Goal: Task Accomplishment & Management: Manage account settings

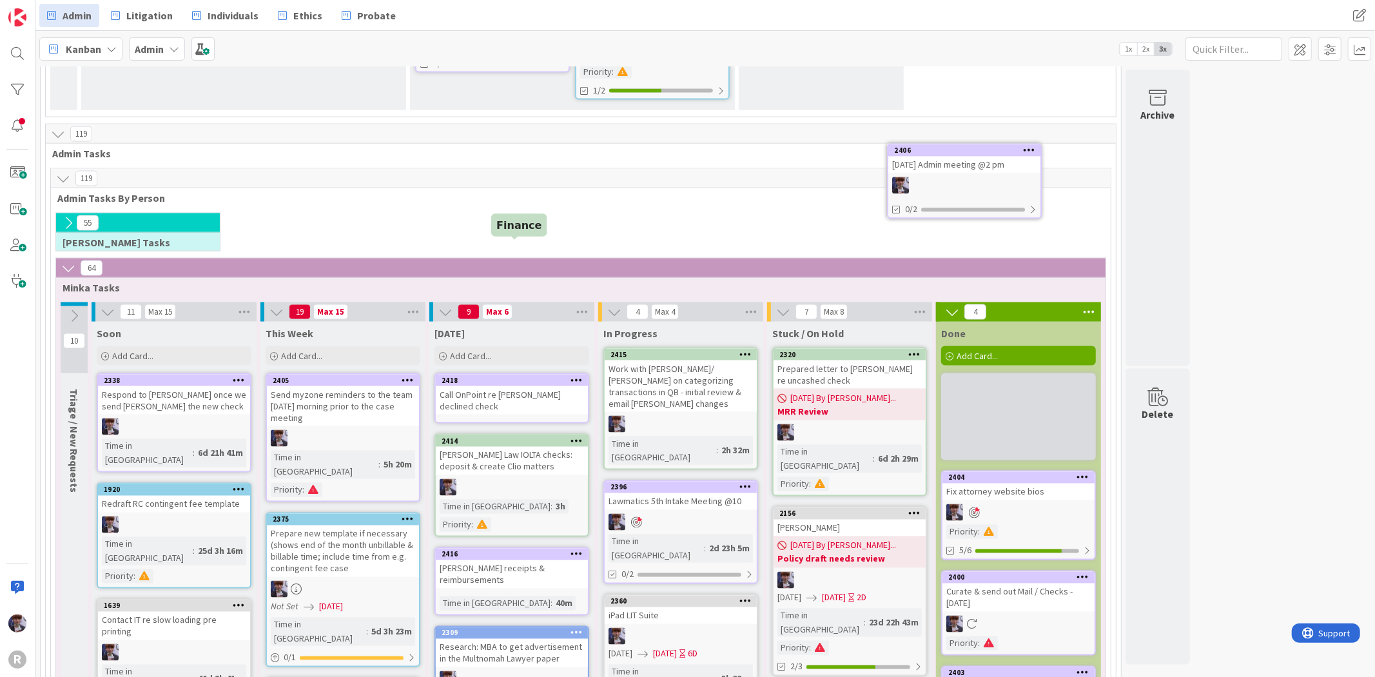
scroll to position [1657, 0]
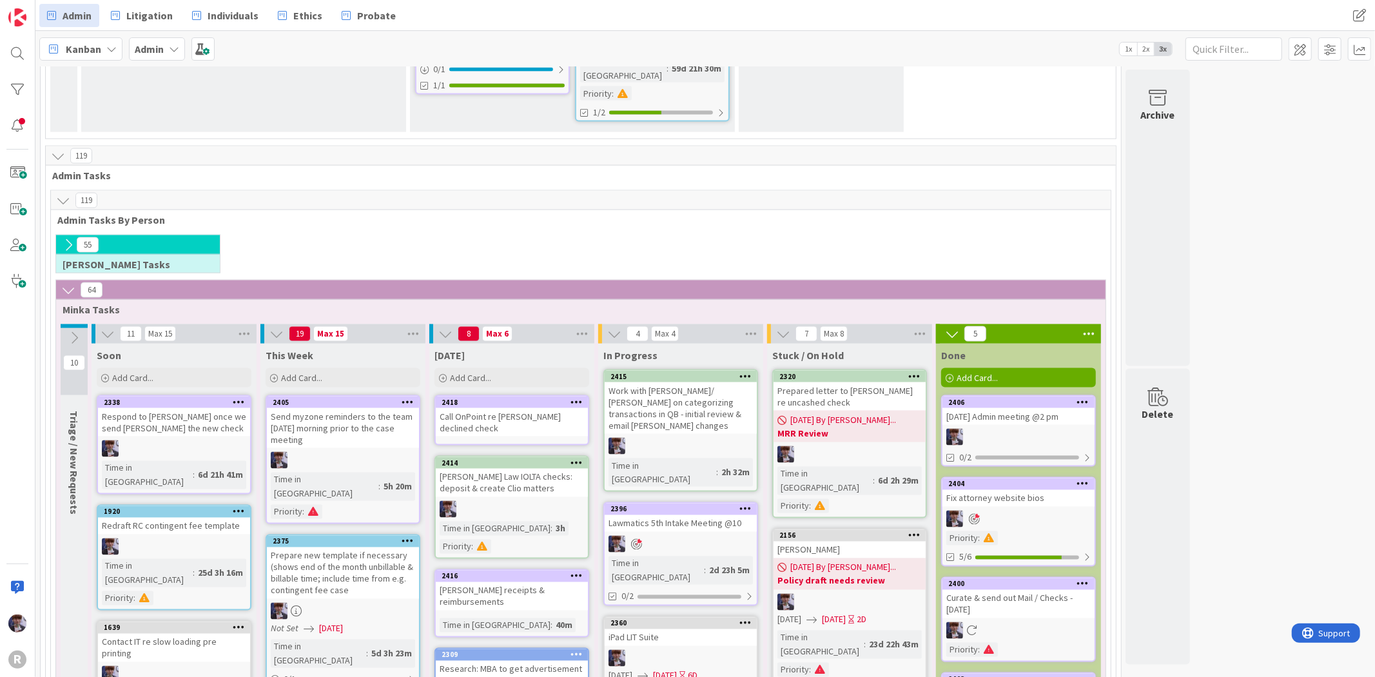
click at [1010, 408] on div "[DATE] Admin meeting @2 pm" at bounding box center [1018, 416] width 152 height 17
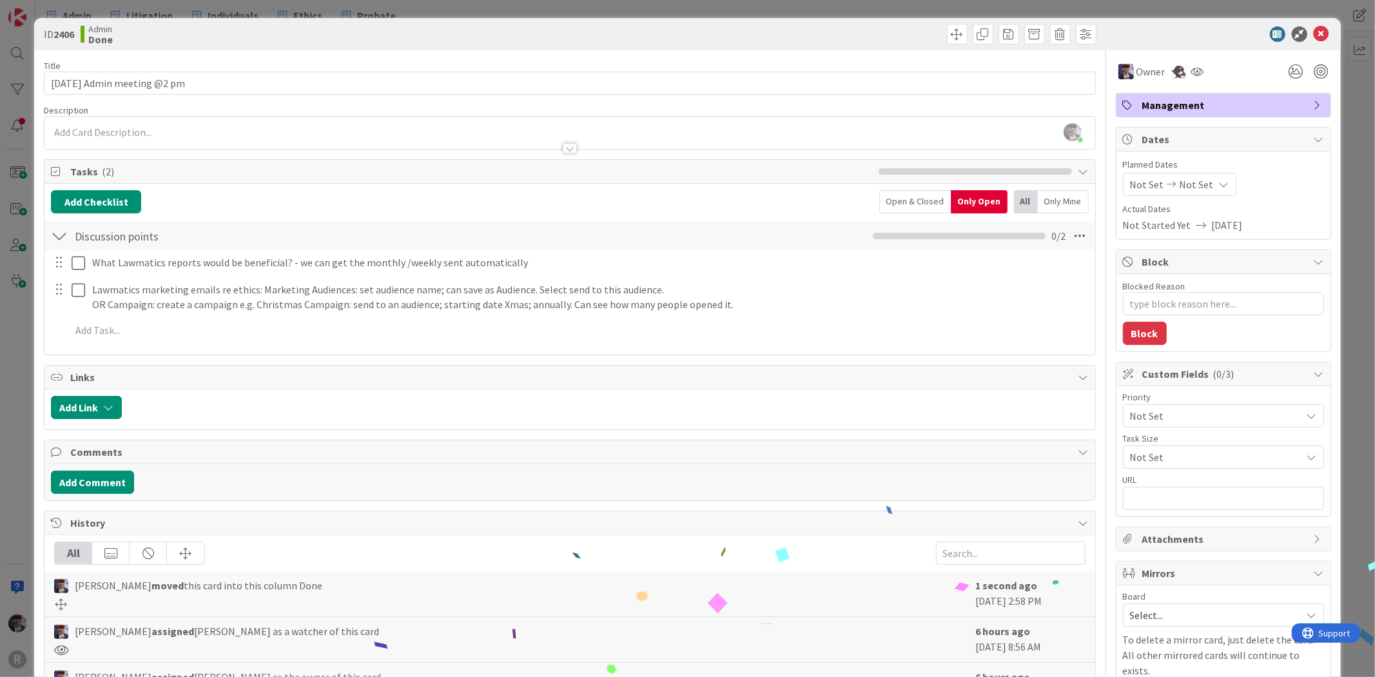
click at [6, 349] on div "ID 2406 Admin Done Title 27 / 128 [DATE] Admin meeting @2 pm Description [PERSO…" at bounding box center [687, 338] width 1375 height 677
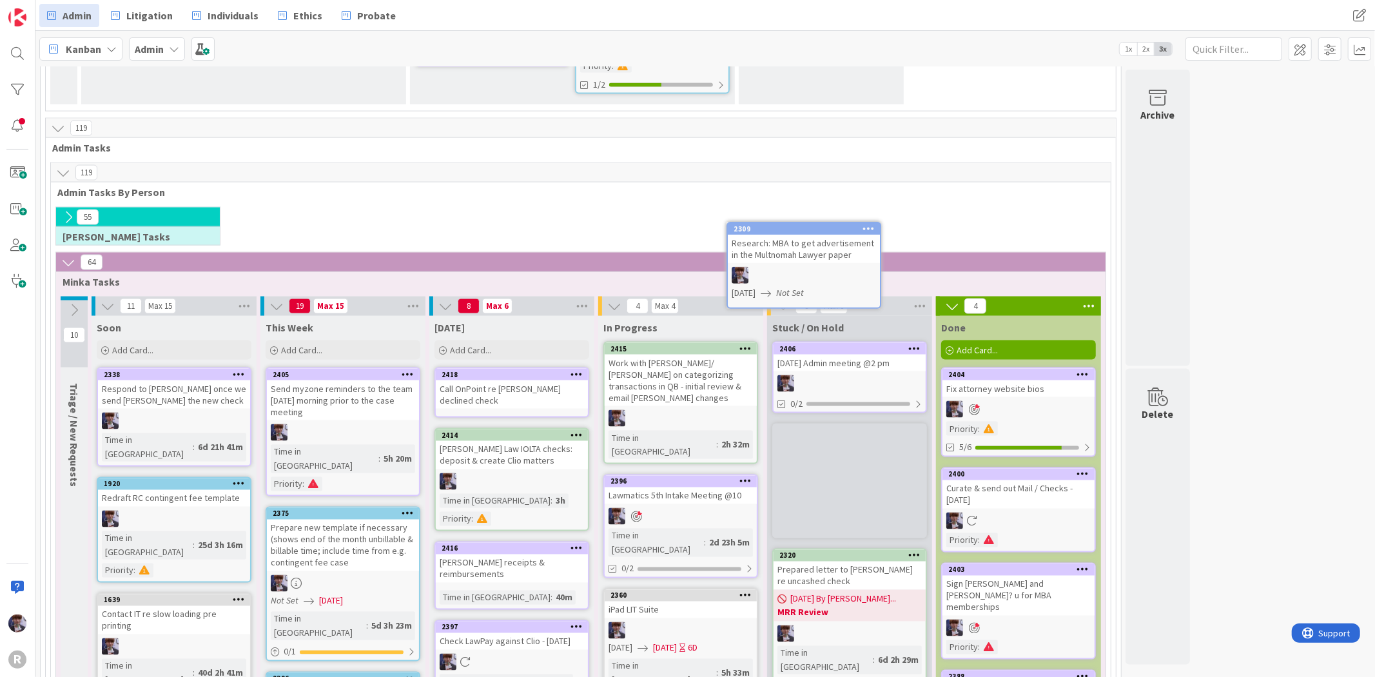
scroll to position [1683, 0]
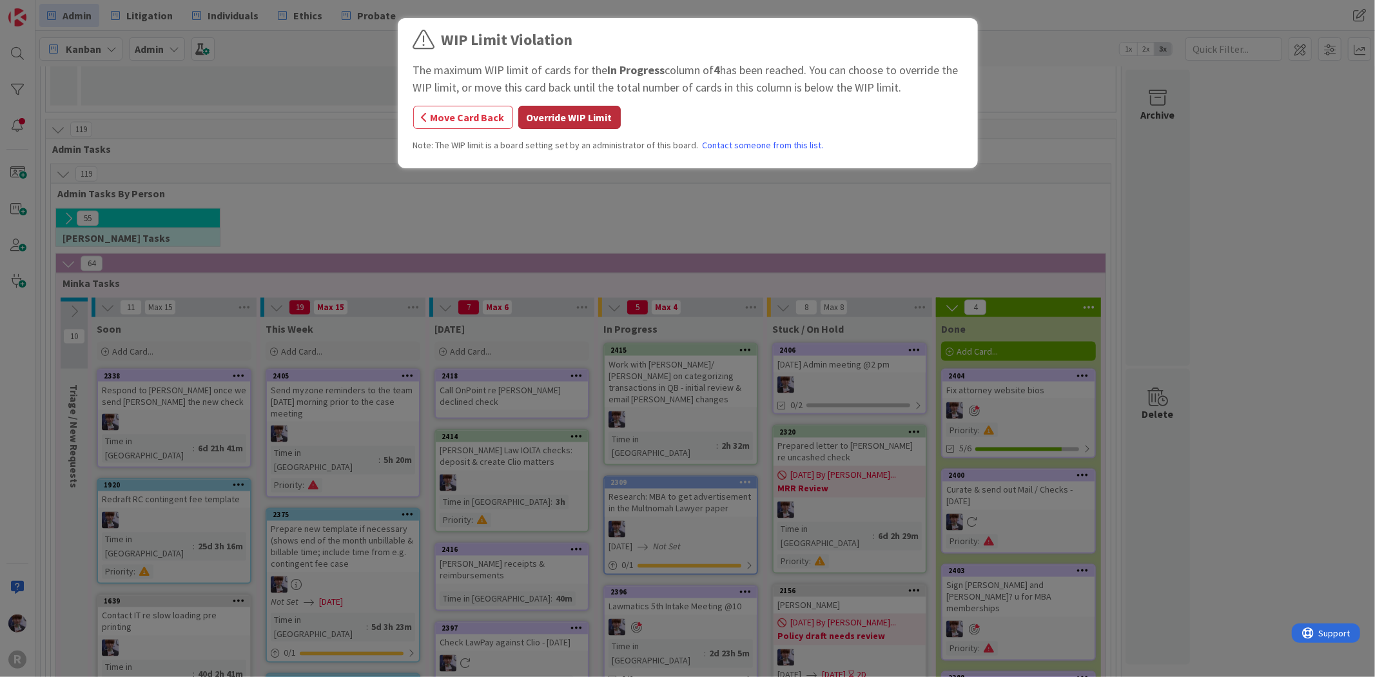
click at [536, 124] on button "Override WIP Limit" at bounding box center [569, 117] width 102 height 23
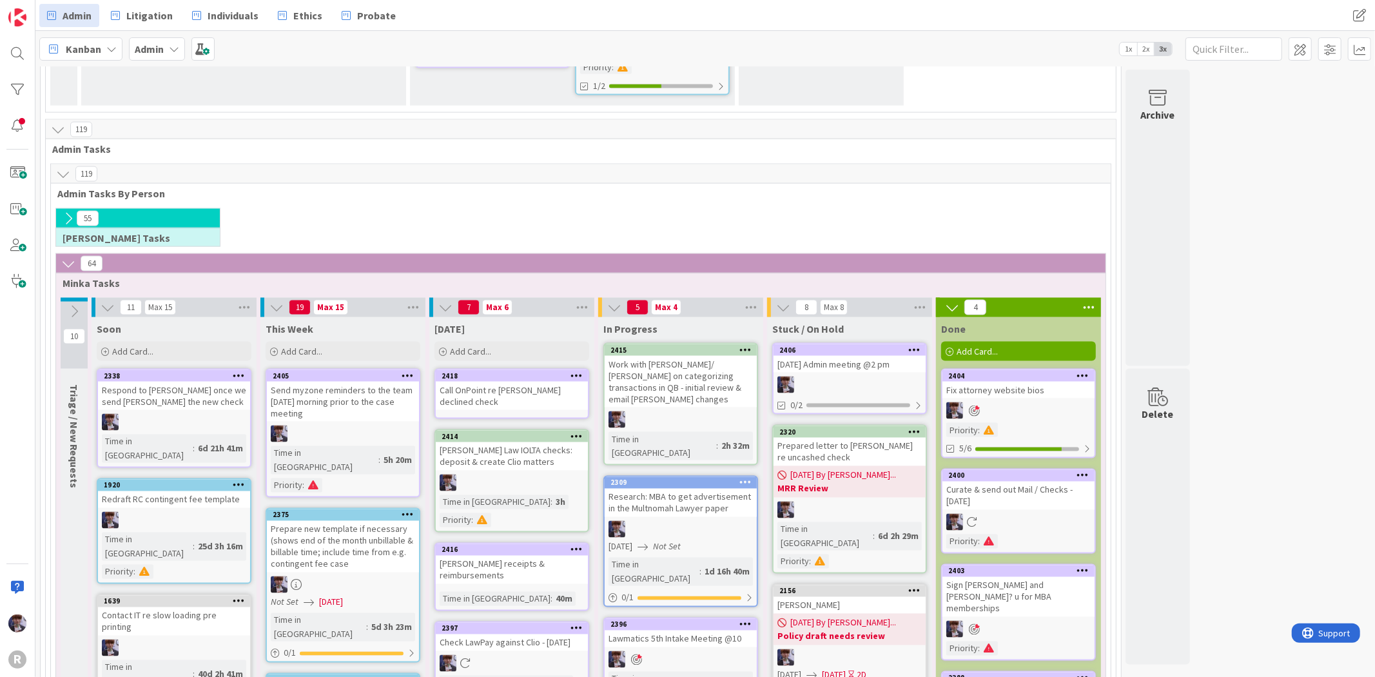
scroll to position [1826, 0]
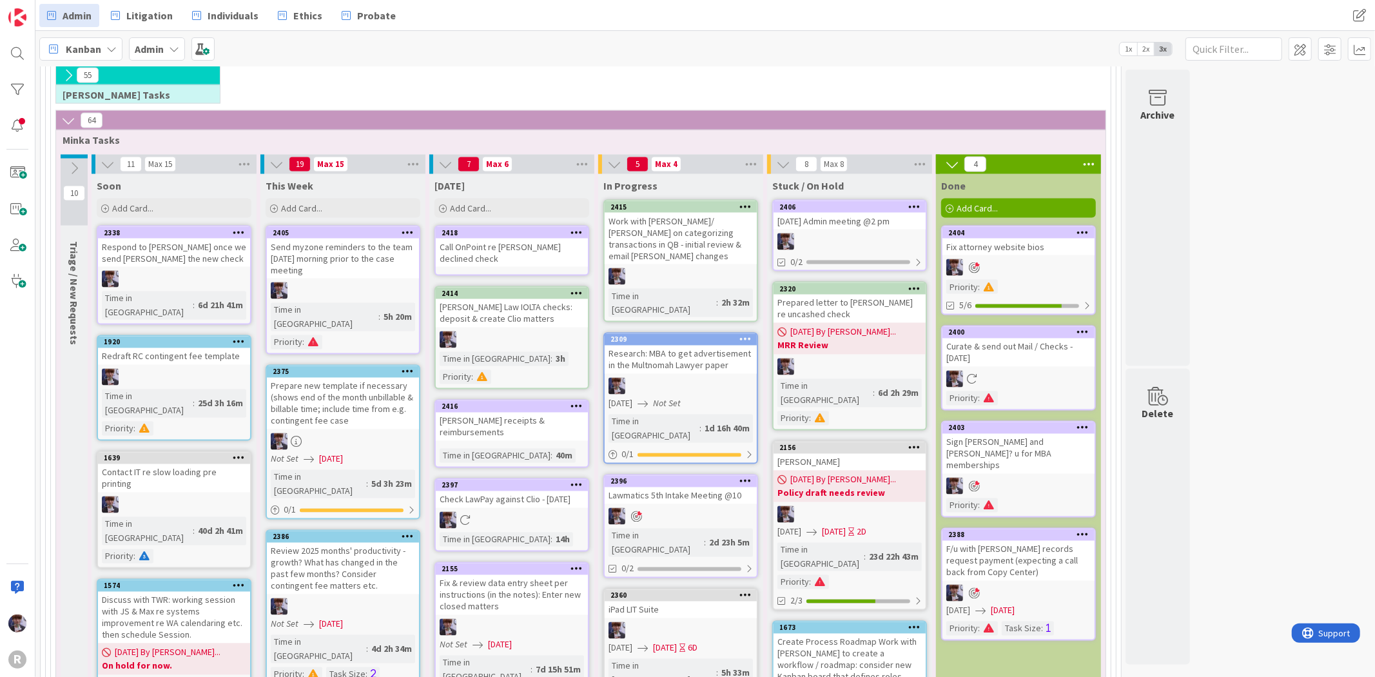
click at [690, 601] on div "iPad LIT Suite" at bounding box center [680, 609] width 152 height 17
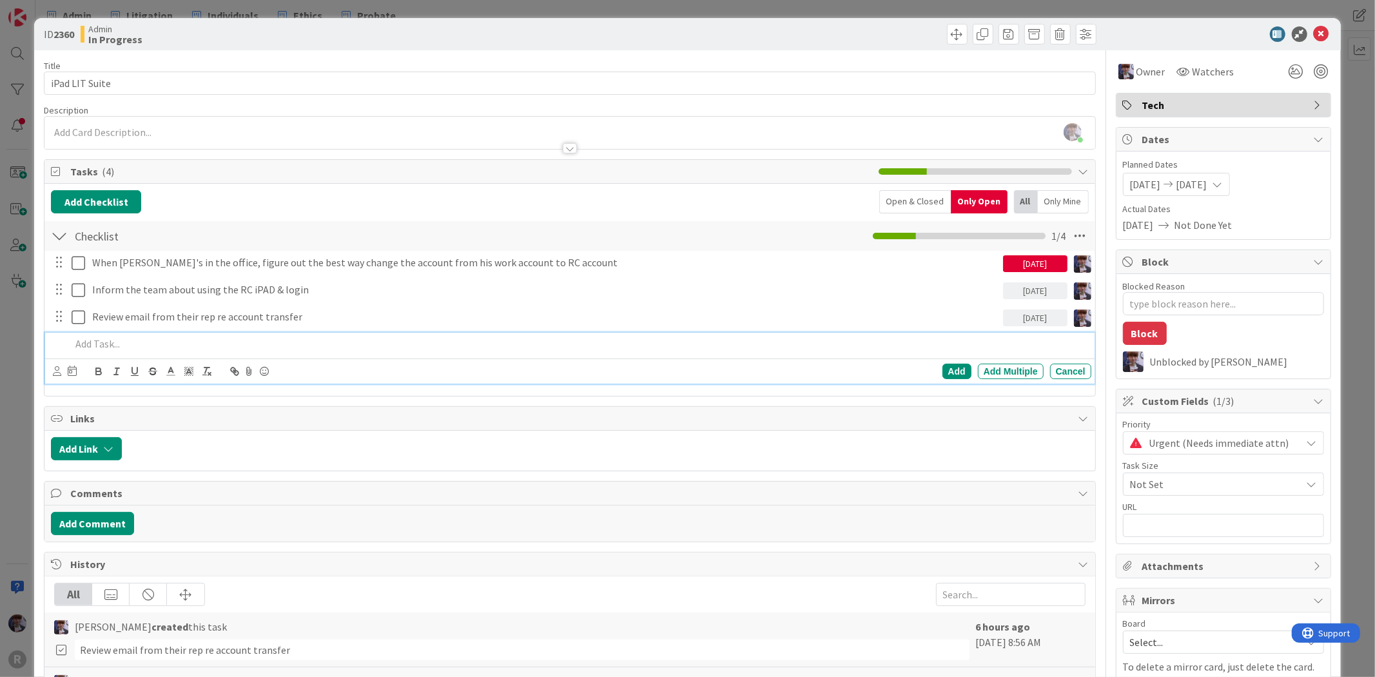
click at [115, 349] on p at bounding box center [578, 343] width 1014 height 15
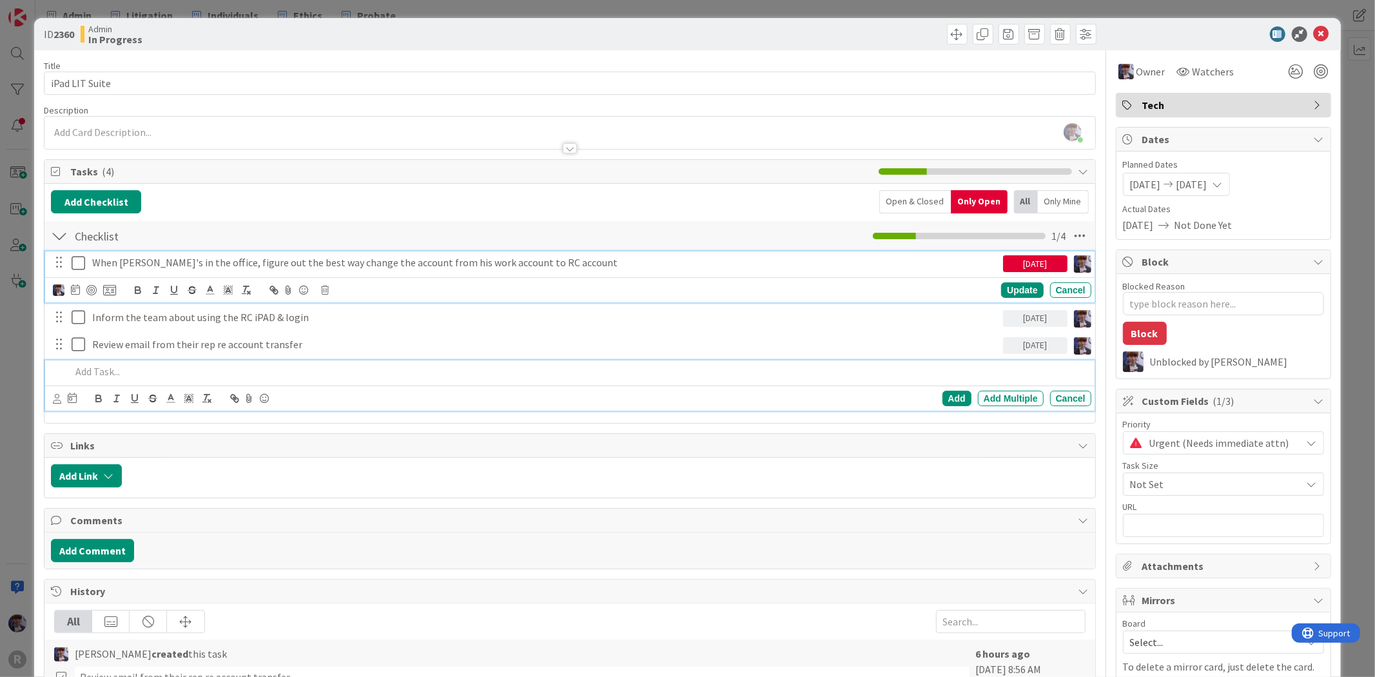
click at [115, 263] on p "When [PERSON_NAME]'s in the office, figure out the best way change the account …" at bounding box center [544, 262] width 905 height 15
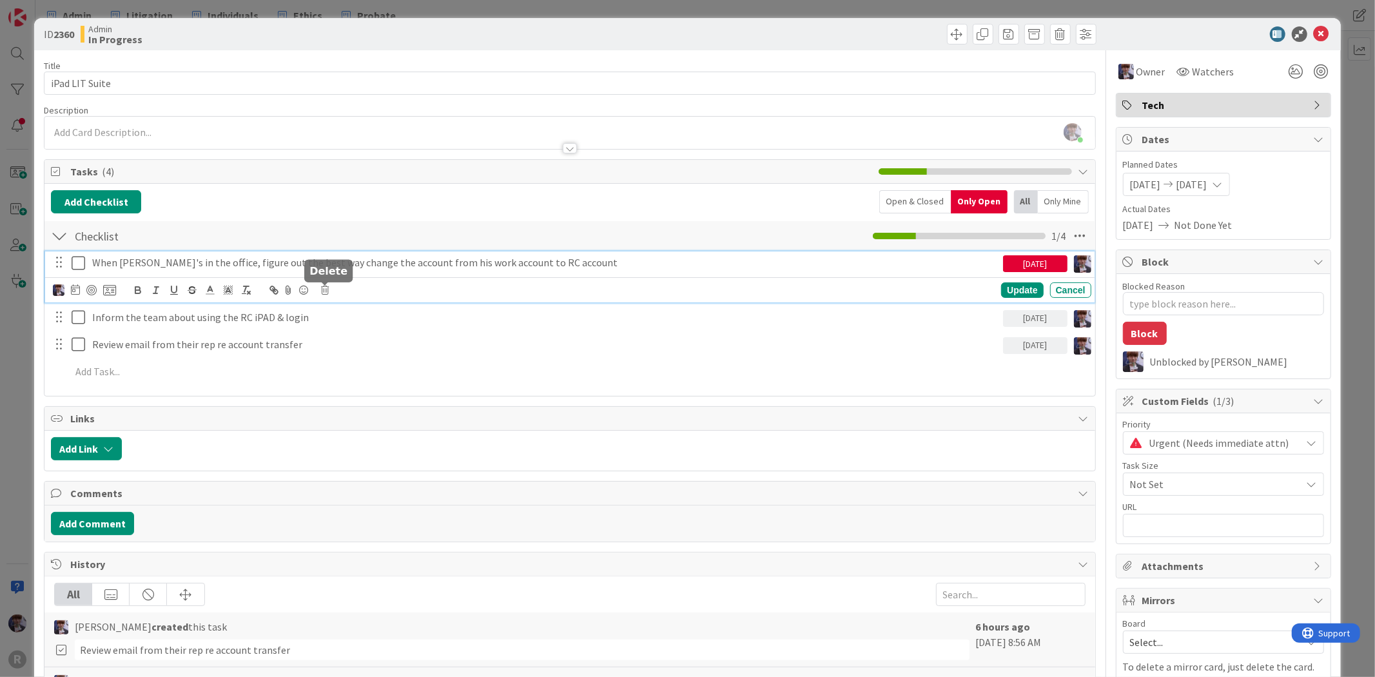
click at [326, 286] on icon at bounding box center [325, 289] width 8 height 9
click at [362, 348] on div "Delete" at bounding box center [358, 344] width 48 height 23
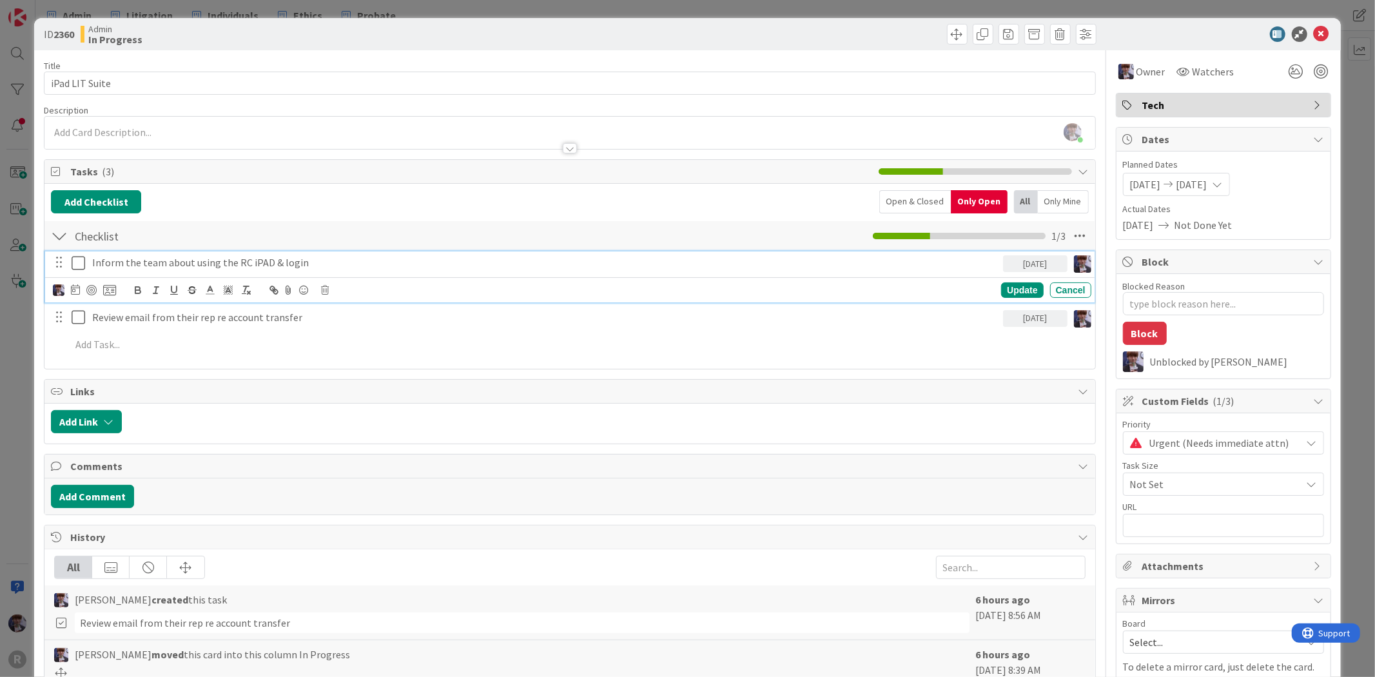
click at [114, 262] on p "Inform the team about using the RC iPAD & login" at bounding box center [544, 262] width 905 height 15
click at [323, 287] on icon at bounding box center [325, 289] width 8 height 9
click at [344, 333] on div "Delete" at bounding box center [358, 344] width 48 height 23
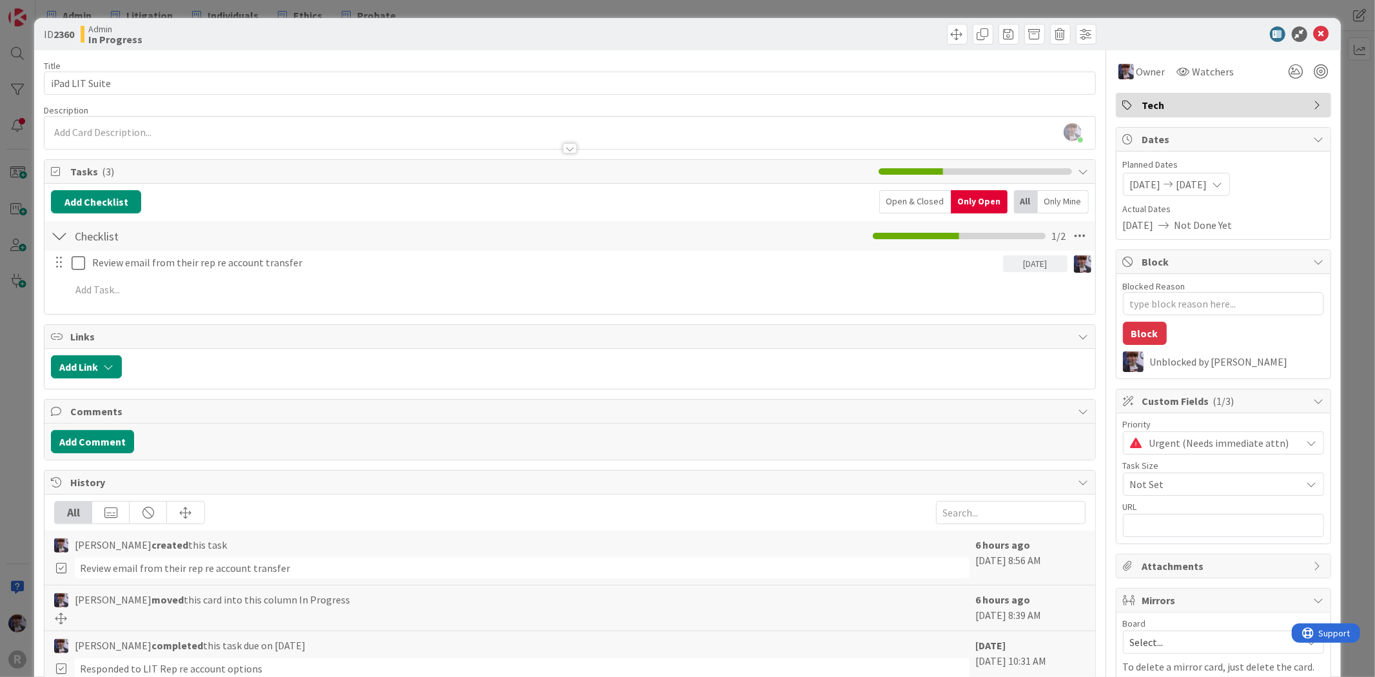
type textarea "x"
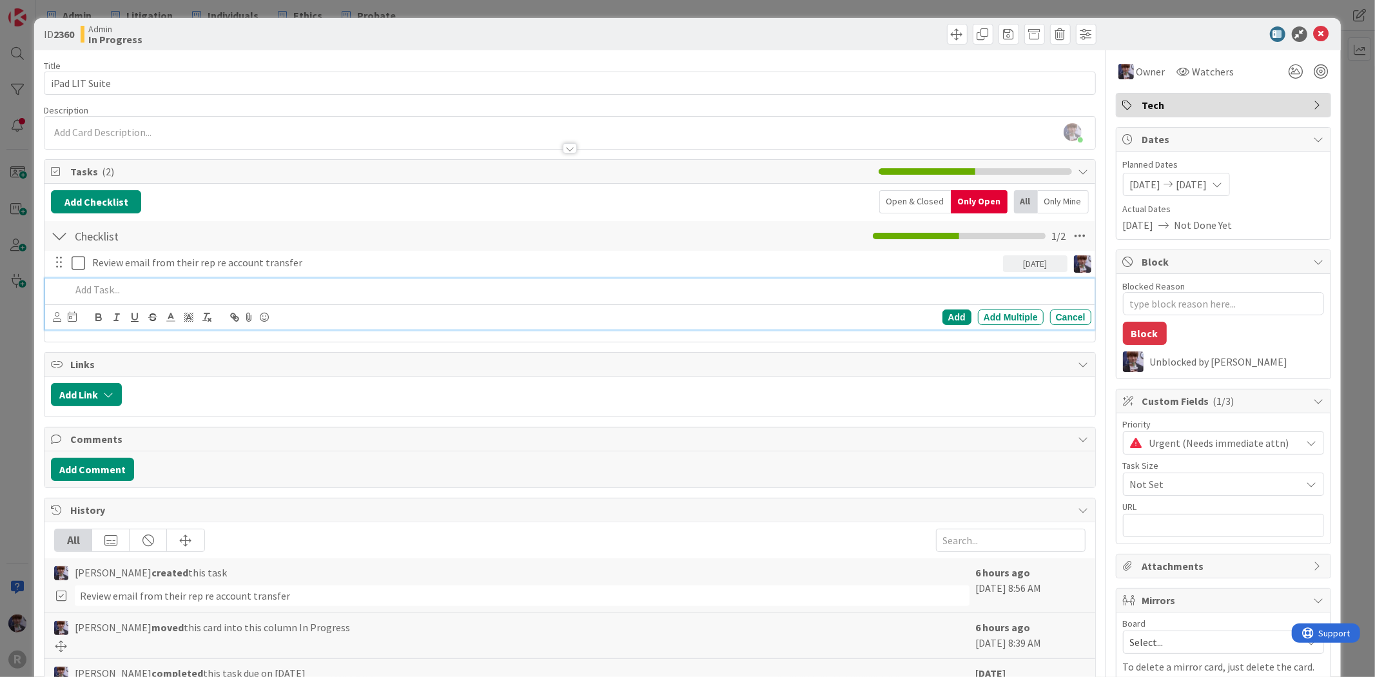
click at [175, 284] on p at bounding box center [578, 289] width 1014 height 15
click at [54, 322] on div at bounding box center [57, 317] width 8 height 14
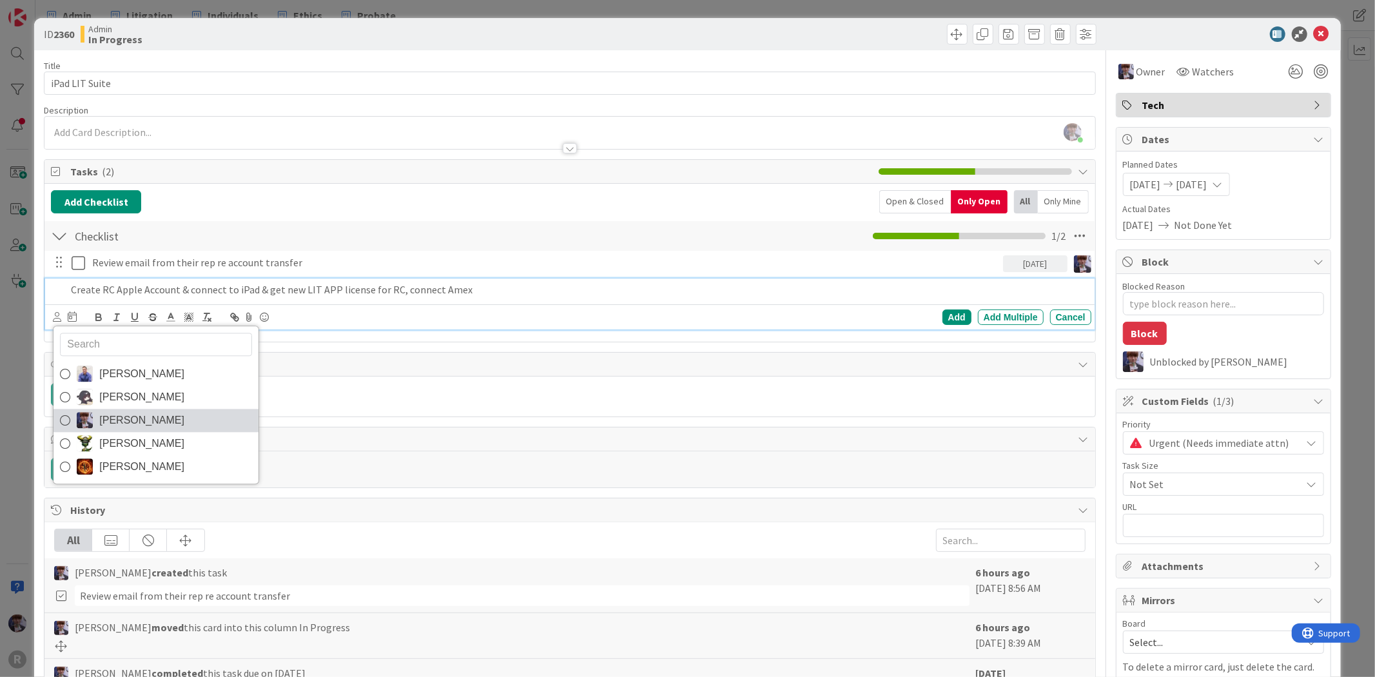
click at [121, 422] on span "[PERSON_NAME]" at bounding box center [141, 419] width 85 height 19
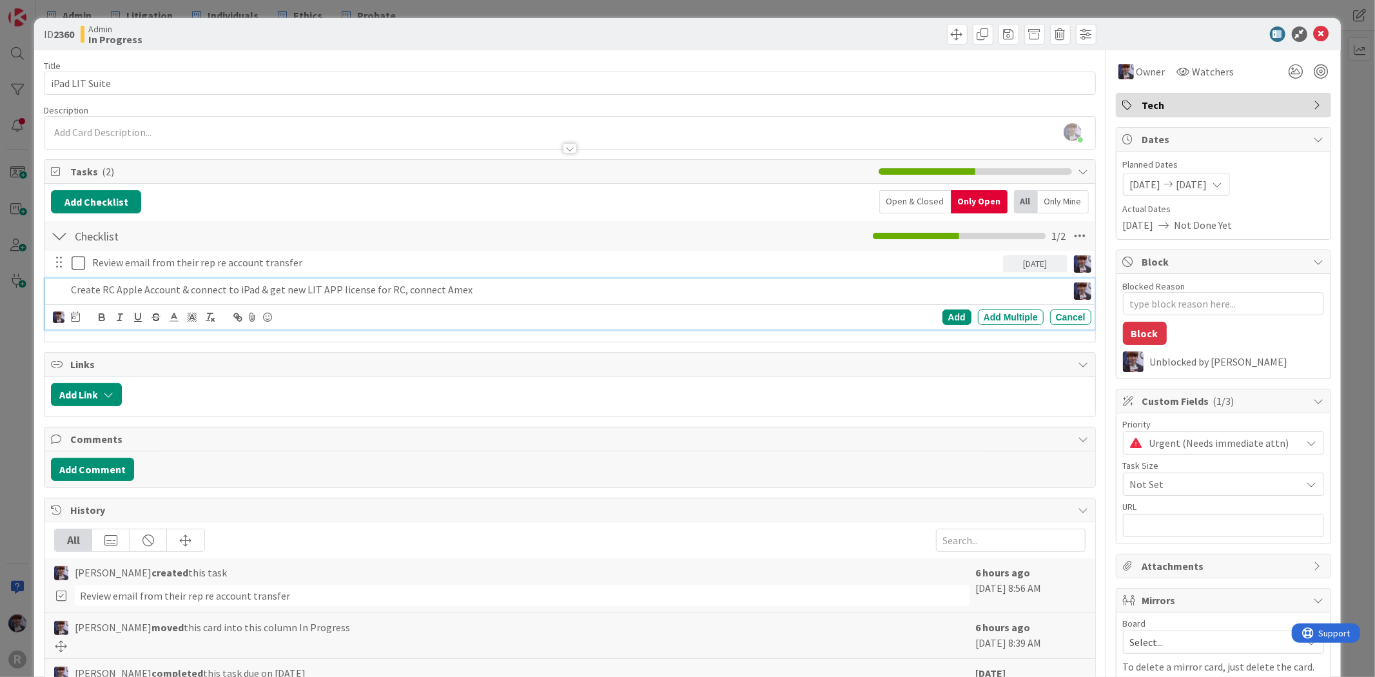
click at [80, 320] on div "[PERSON_NAME] [PERSON_NAME] [PERSON_NAME] [PERSON_NAME] [PERSON_NAME] Add Add M…" at bounding box center [571, 317] width 1037 height 18
click at [74, 318] on icon at bounding box center [75, 316] width 9 height 10
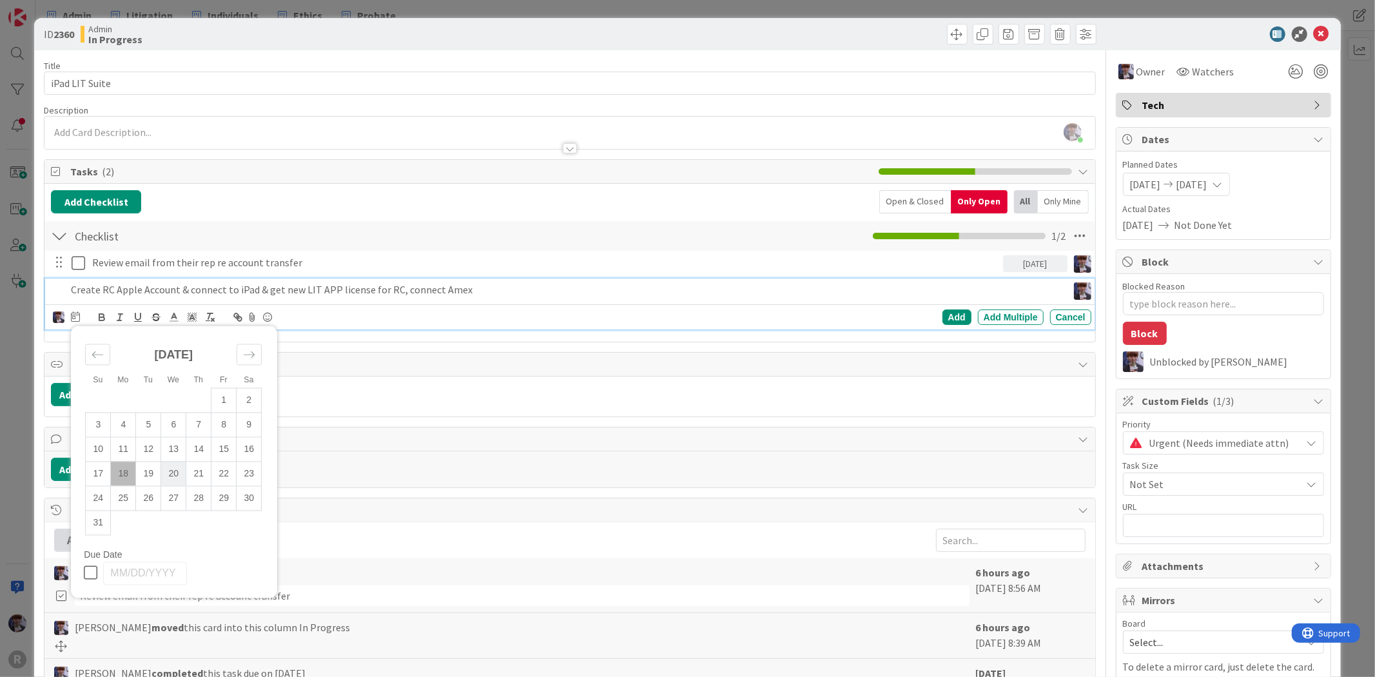
click at [161, 472] on td "20" at bounding box center [173, 473] width 25 height 24
click at [942, 314] on div "Add" at bounding box center [956, 316] width 29 height 15
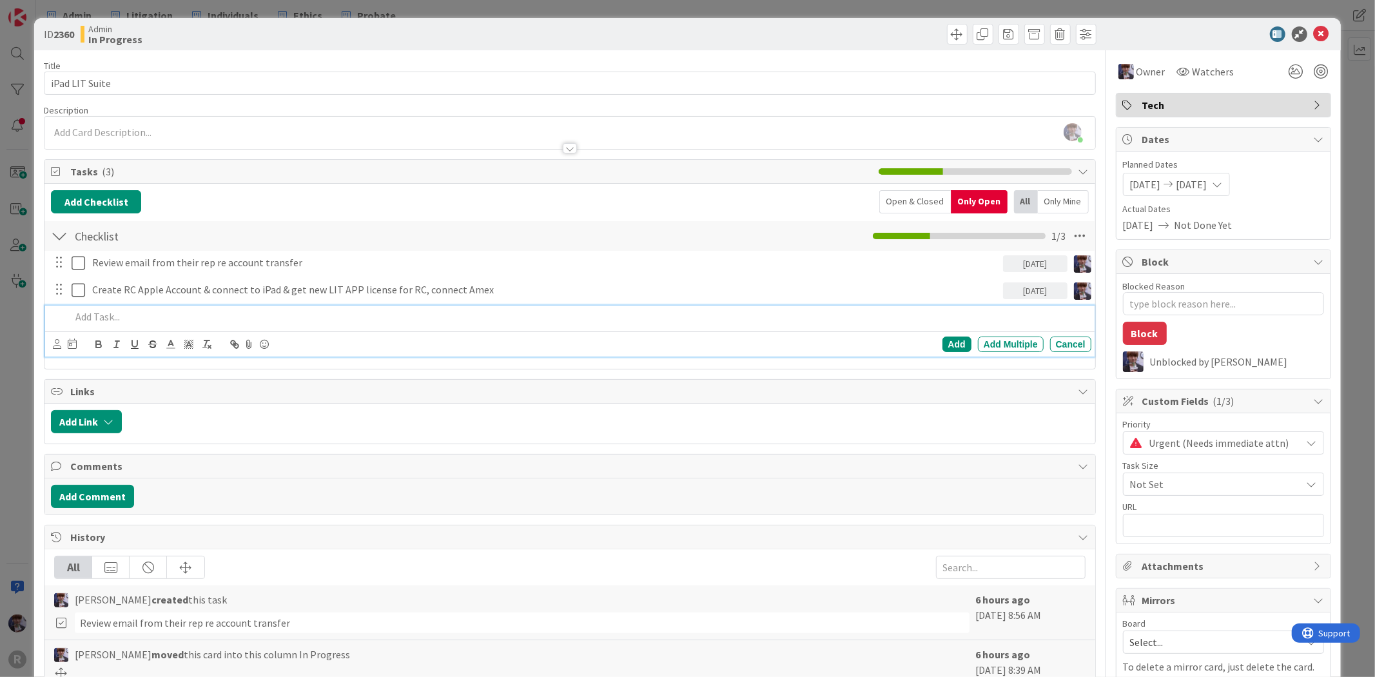
click at [130, 314] on p at bounding box center [578, 316] width 1014 height 15
click at [31, 354] on div "ID 2360 Admin In Progress Title 14 / 128 iPad LIT Suite Description [PERSON_NAM…" at bounding box center [687, 338] width 1375 height 677
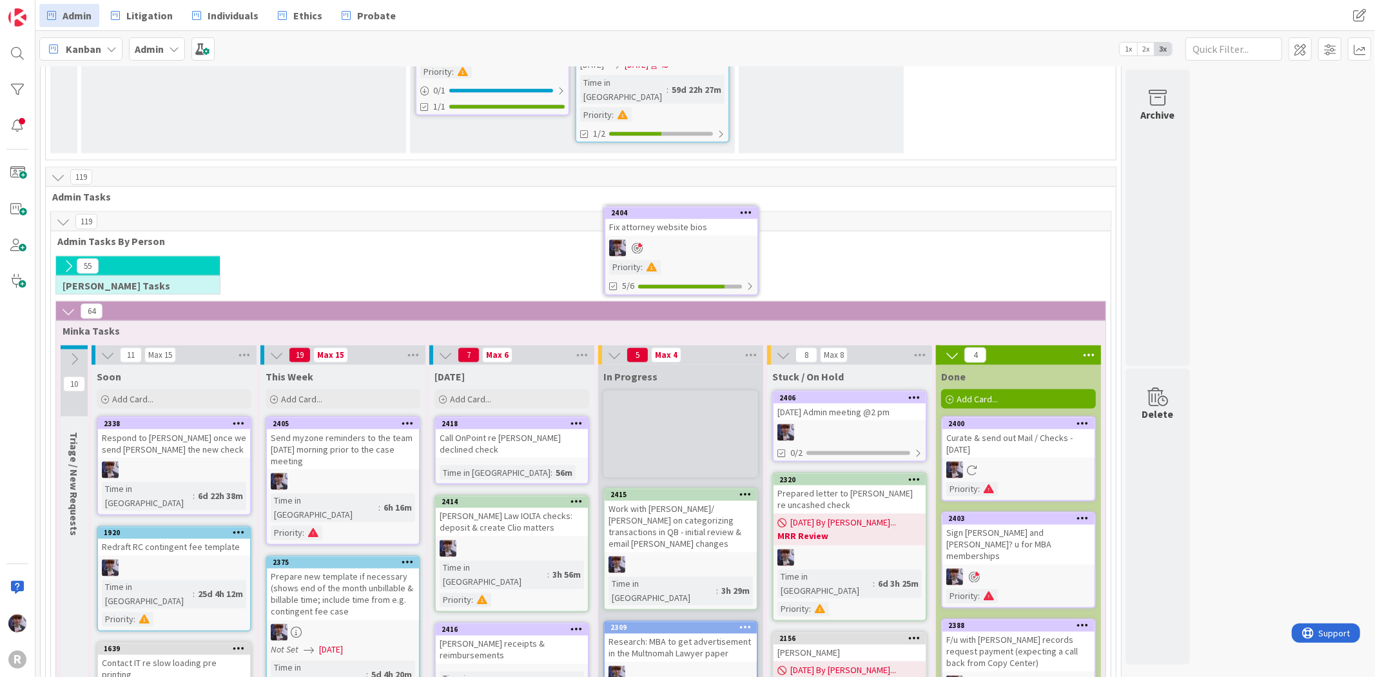
scroll to position [1635, 0]
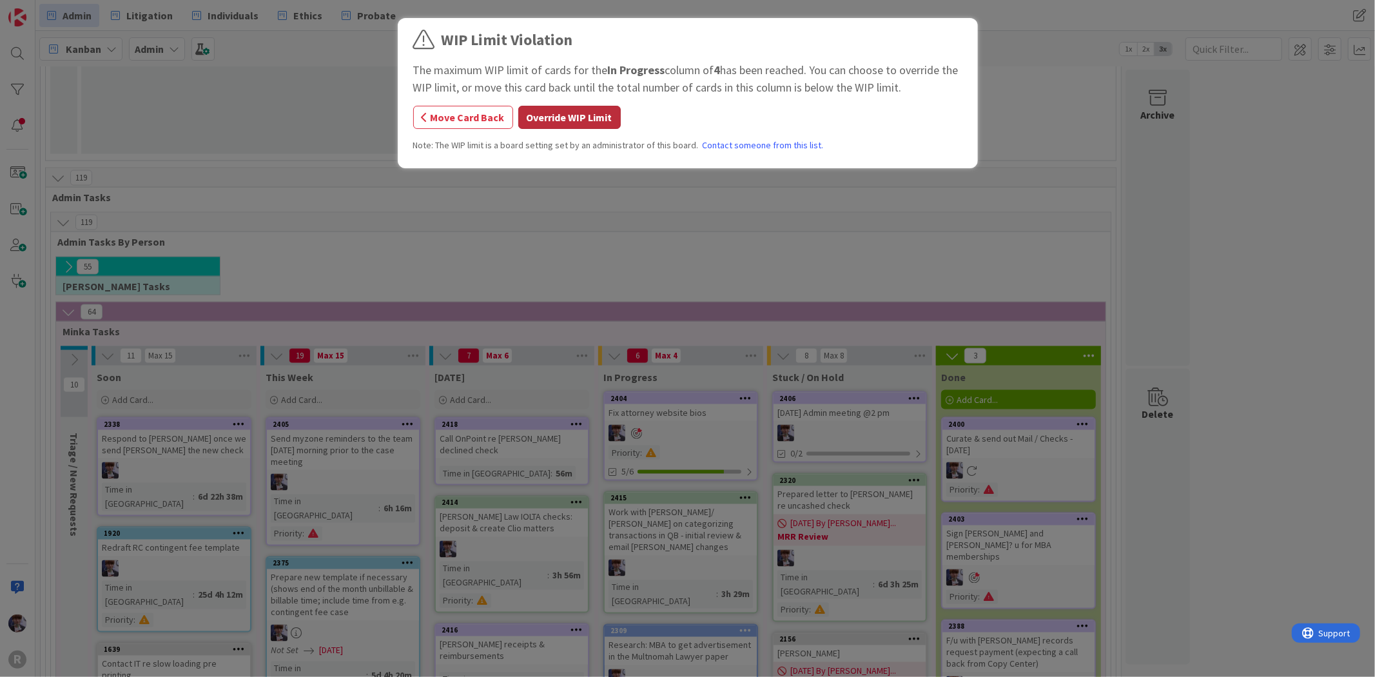
click at [584, 127] on button "Override WIP Limit" at bounding box center [569, 117] width 102 height 23
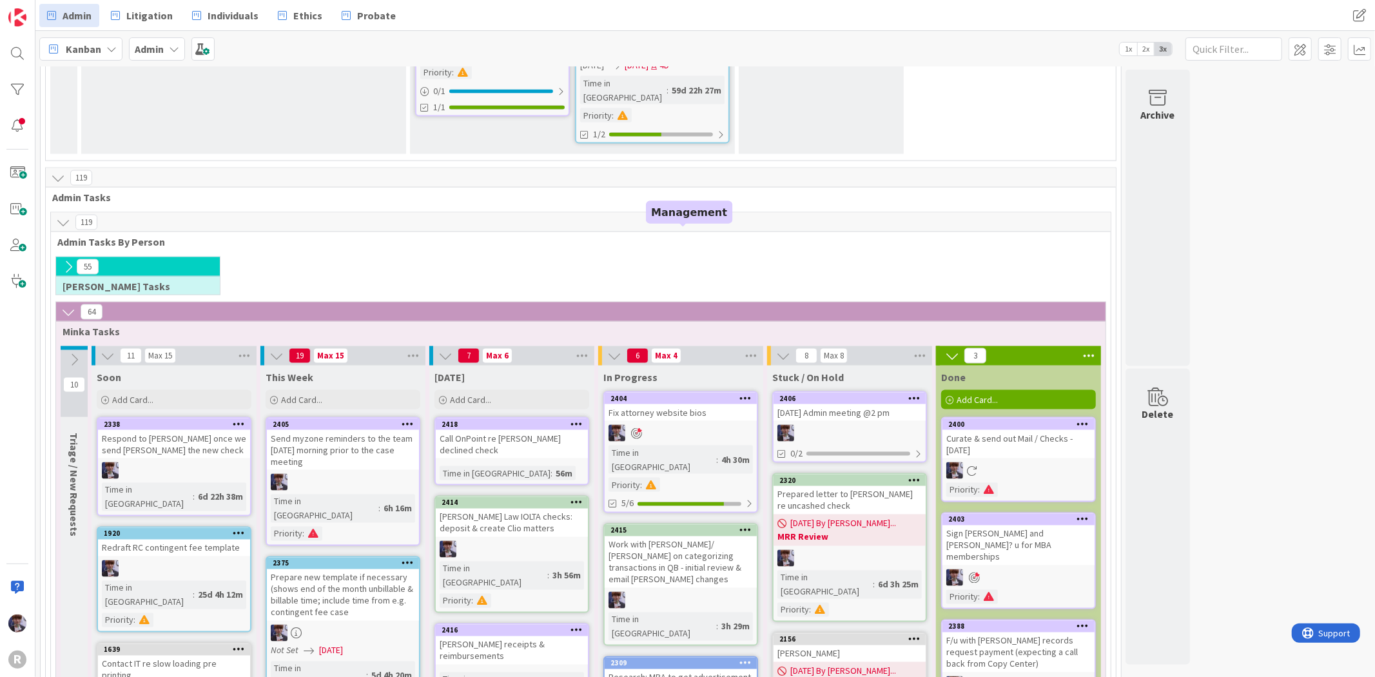
click at [695, 394] on div "2404" at bounding box center [683, 398] width 146 height 9
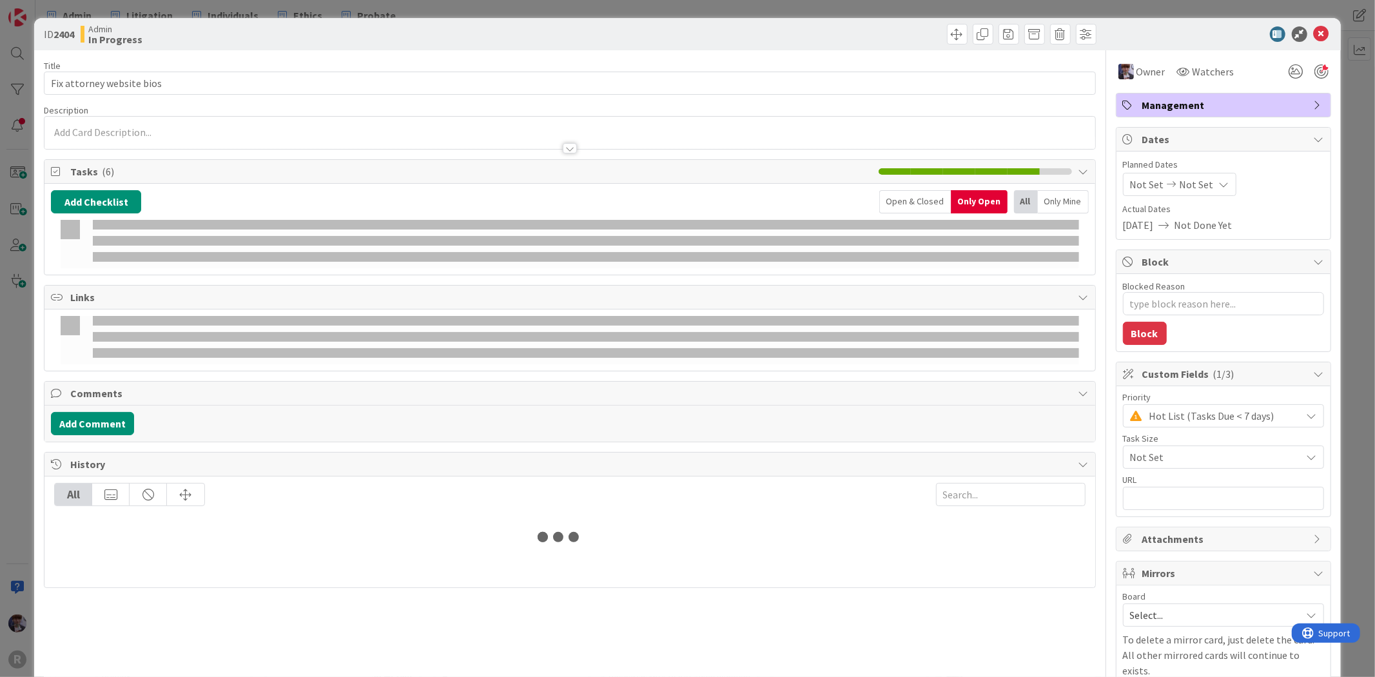
type textarea "x"
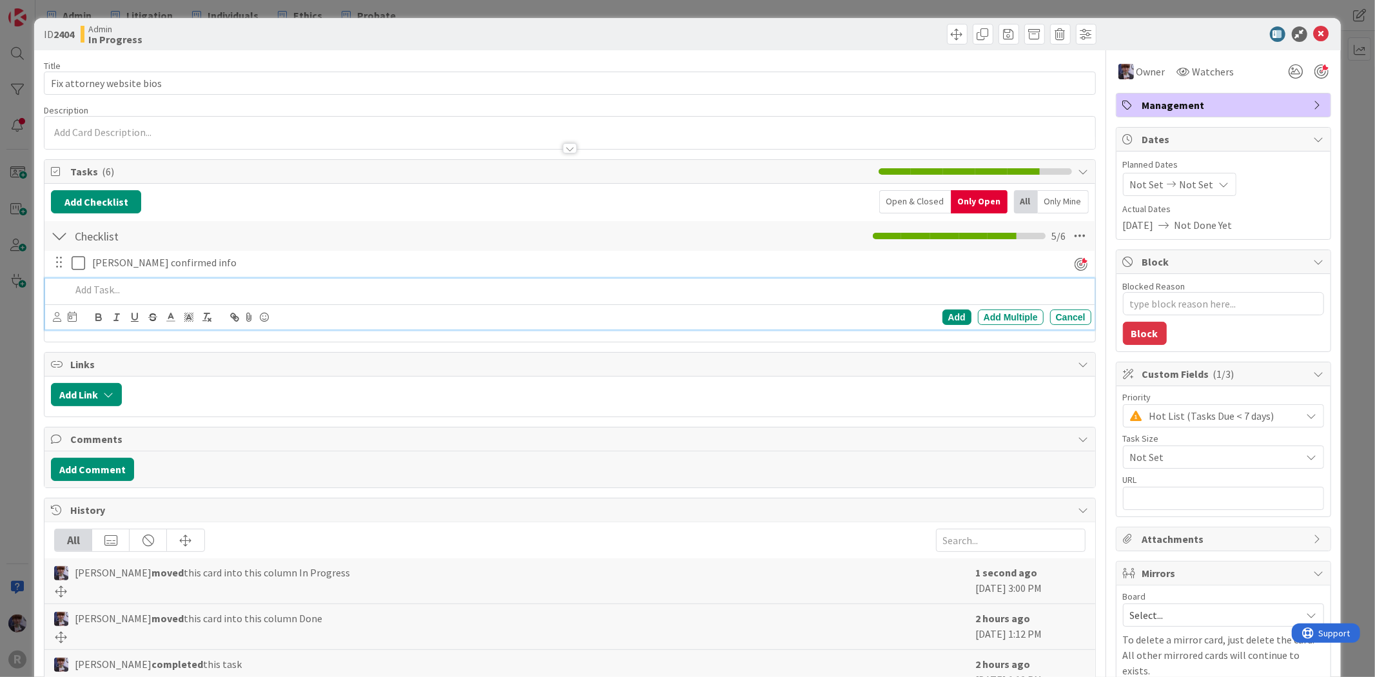
click at [137, 287] on p at bounding box center [578, 289] width 1014 height 15
click at [55, 313] on icon at bounding box center [57, 317] width 8 height 10
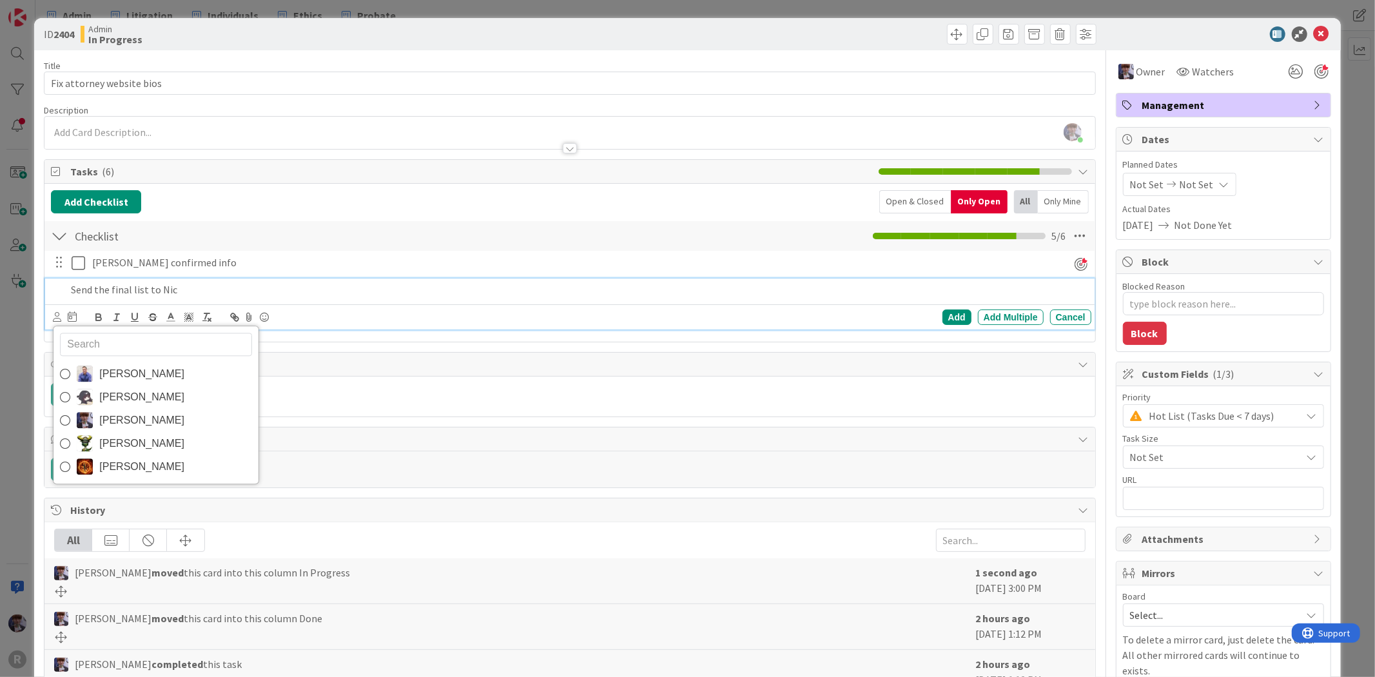
click at [118, 423] on span "[PERSON_NAME]" at bounding box center [141, 419] width 85 height 19
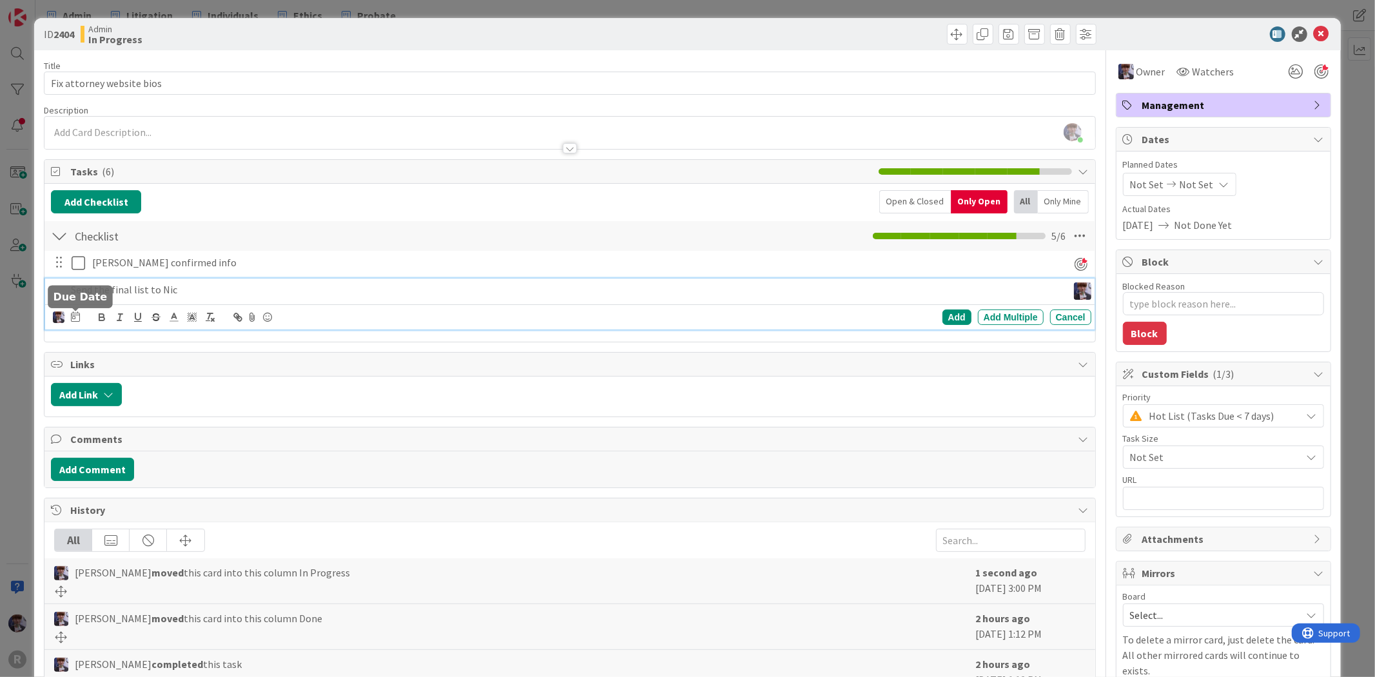
click at [73, 316] on icon at bounding box center [75, 316] width 9 height 10
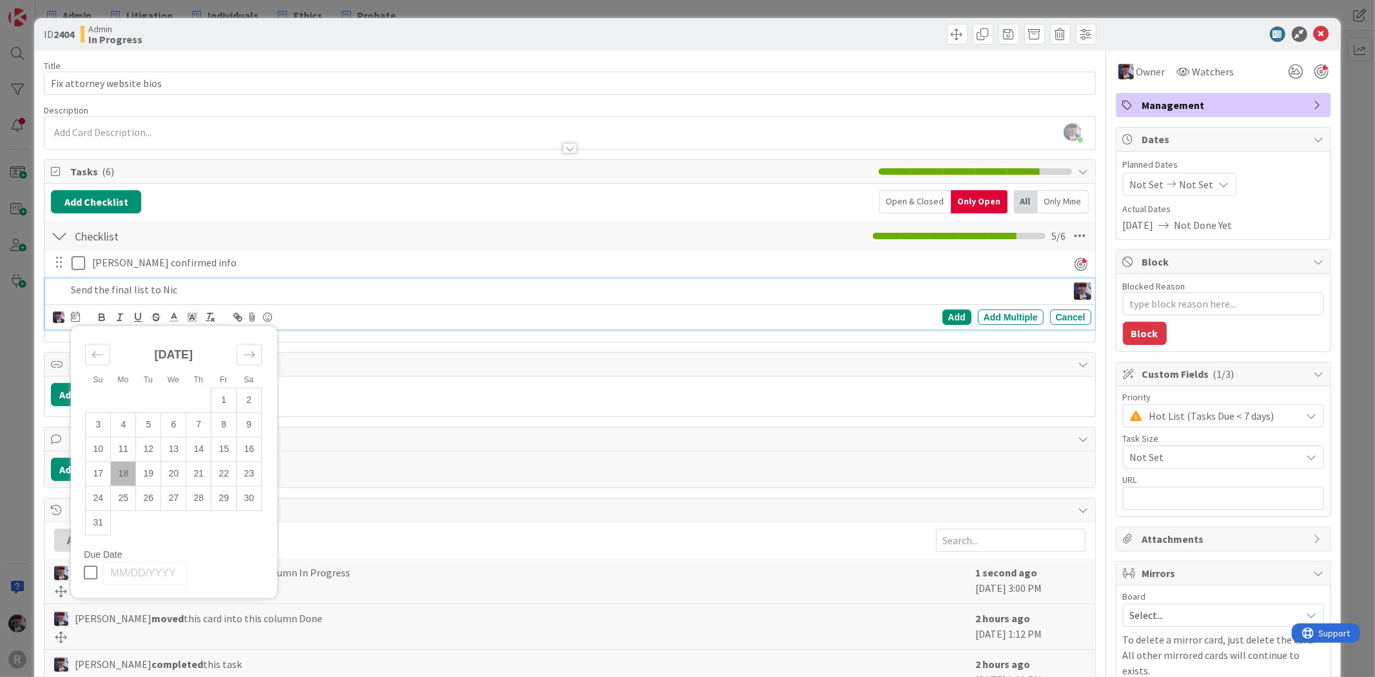
click at [120, 470] on td "18" at bounding box center [123, 473] width 25 height 24
click at [942, 313] on div "Add" at bounding box center [956, 316] width 29 height 15
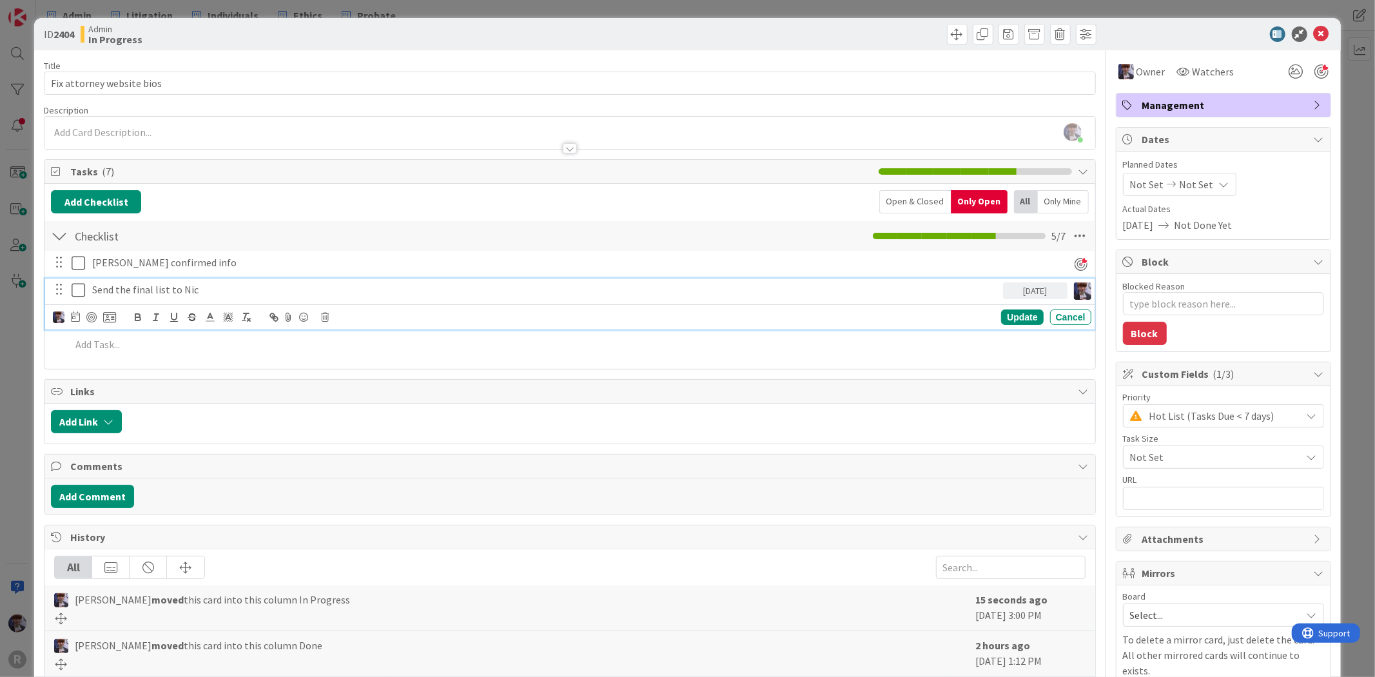
click at [144, 292] on p "Send the final list to Nic" at bounding box center [544, 289] width 905 height 15
click at [94, 316] on div at bounding box center [91, 317] width 10 height 10
click at [1023, 314] on div "Update" at bounding box center [1022, 316] width 42 height 15
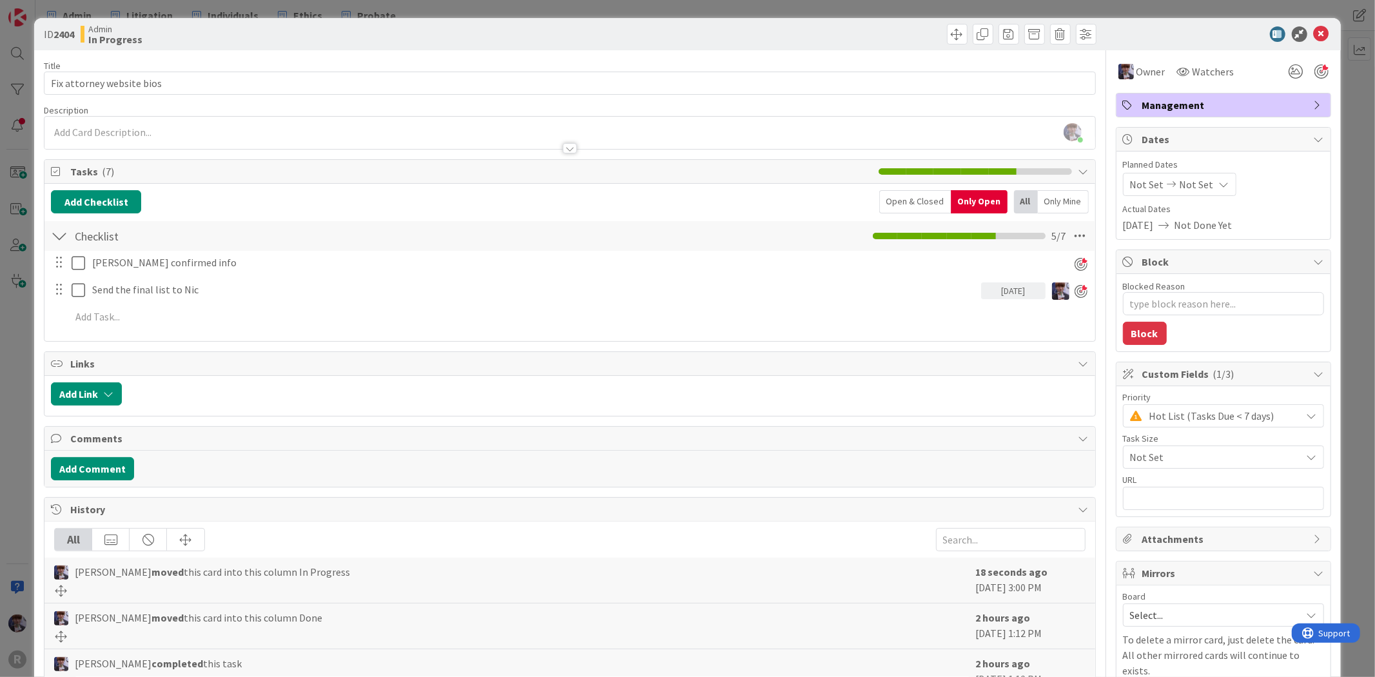
click at [21, 365] on div "ID 2404 Admin In Progress Title 25 / 128 Fix attorney website bios Description …" at bounding box center [687, 338] width 1375 height 677
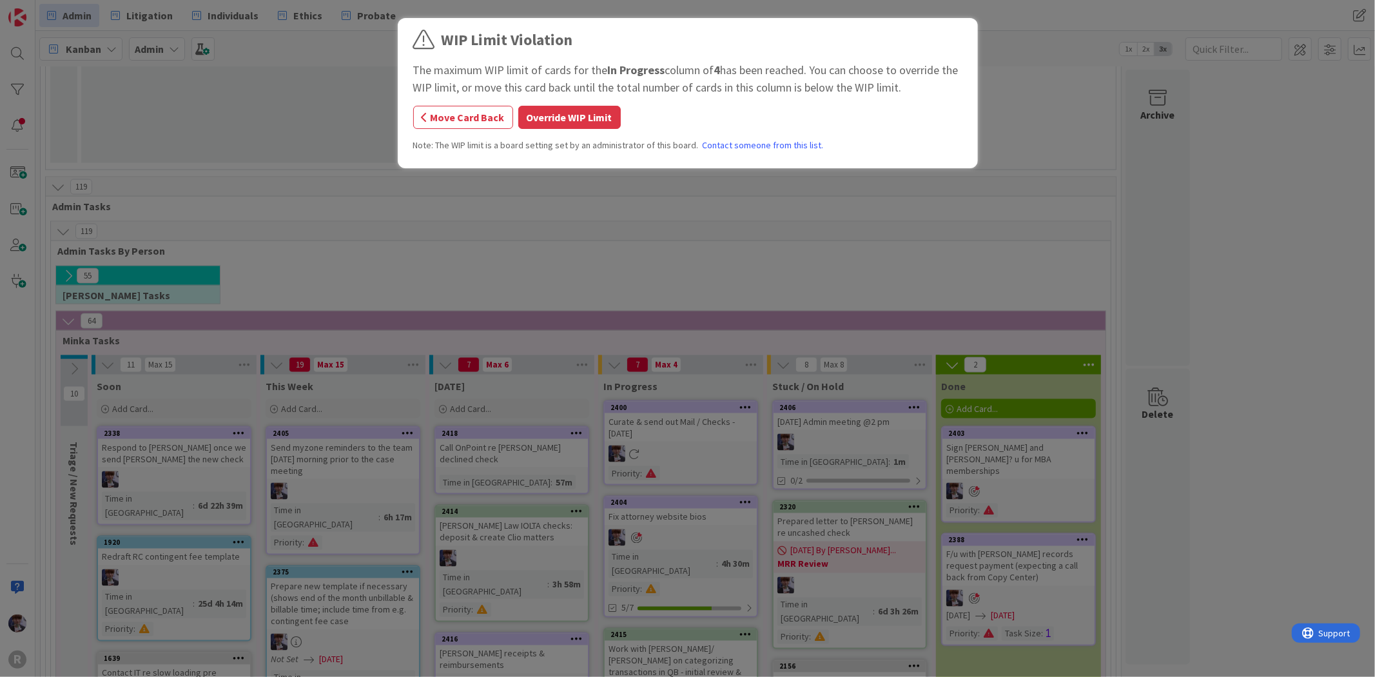
scroll to position [1625, 0]
click at [565, 114] on button "Override WIP Limit" at bounding box center [569, 117] width 102 height 23
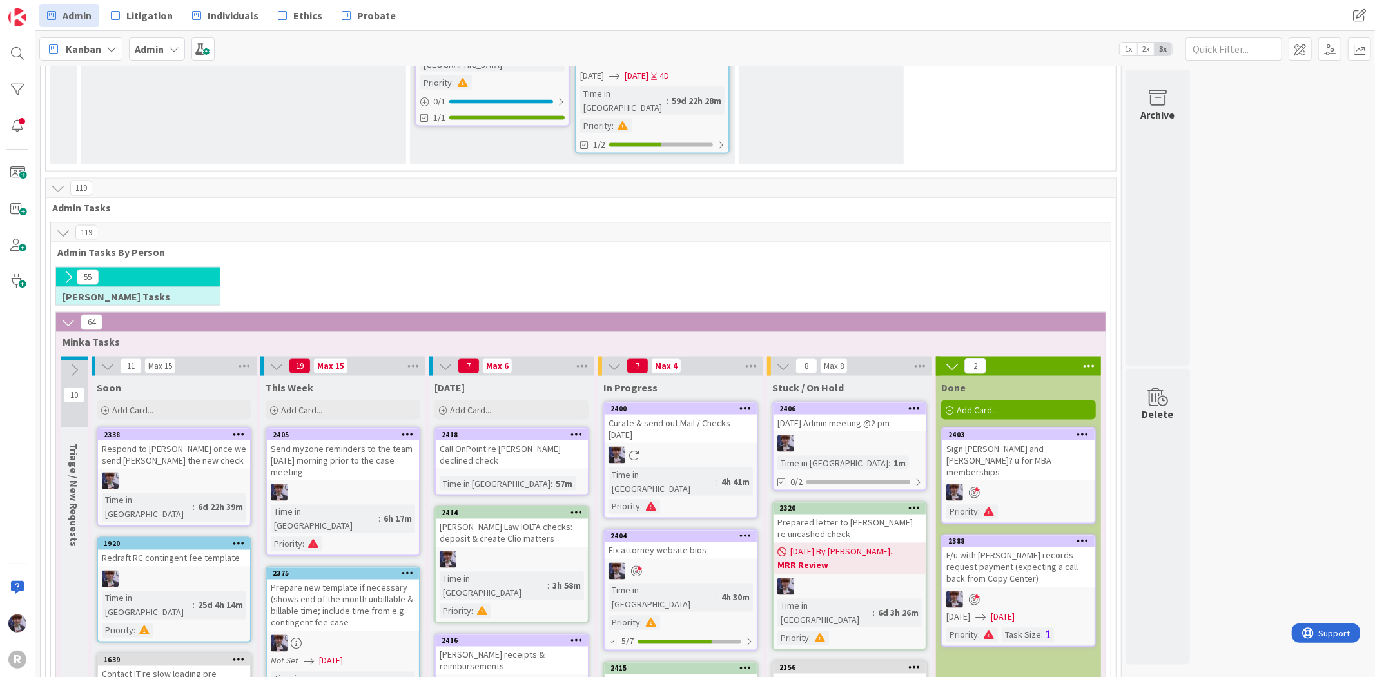
click at [680, 414] on div "Curate & send out Mail / Checks - [DATE]" at bounding box center [680, 428] width 152 height 28
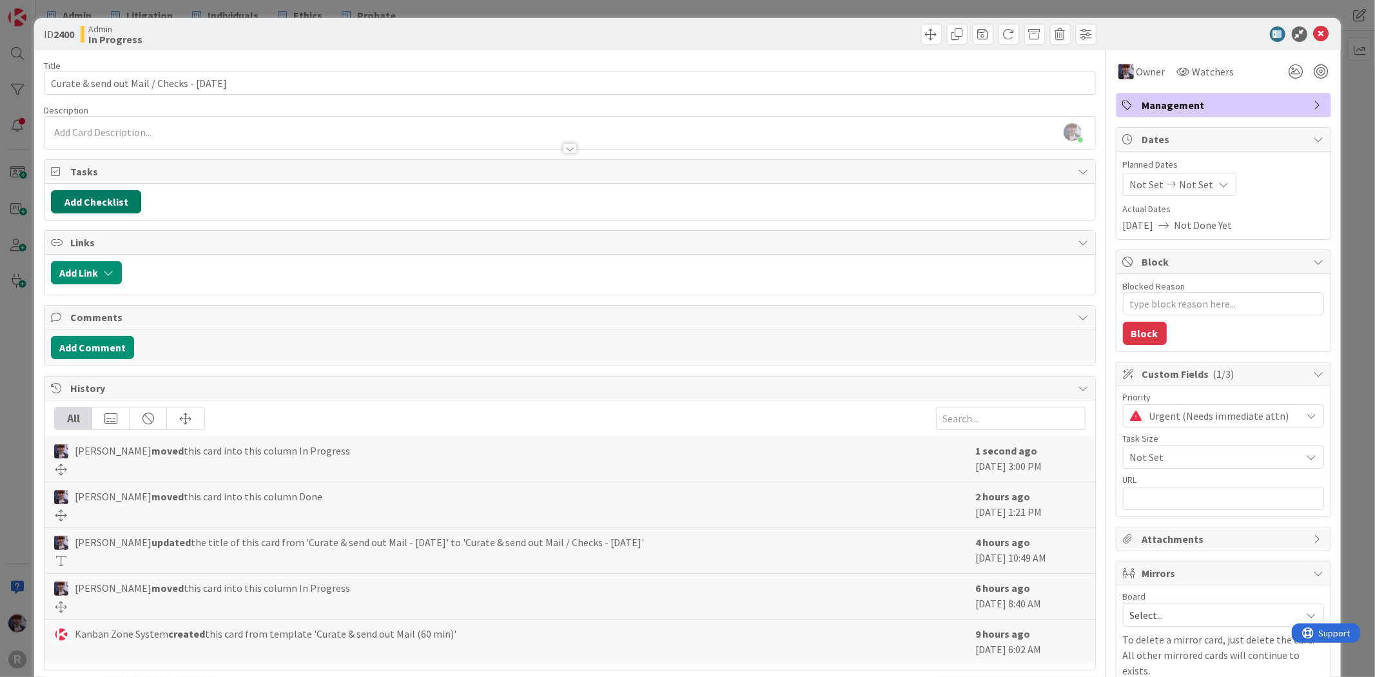
click at [101, 201] on button "Add Checklist" at bounding box center [96, 201] width 90 height 23
type textarea "x"
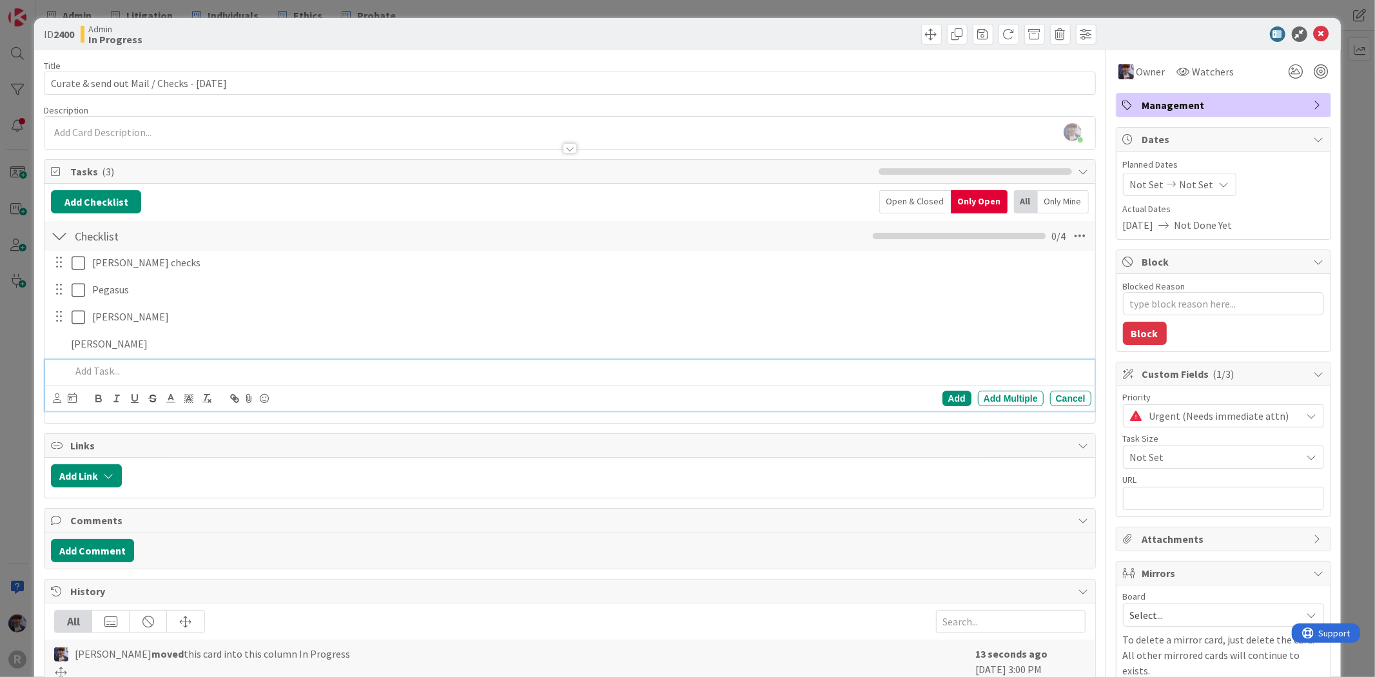
type textarea "x"
click at [28, 374] on div "ID 2400 Admin In Progress Title 44 / 128 Curate & send out Mail / Checks - [DAT…" at bounding box center [687, 338] width 1375 height 677
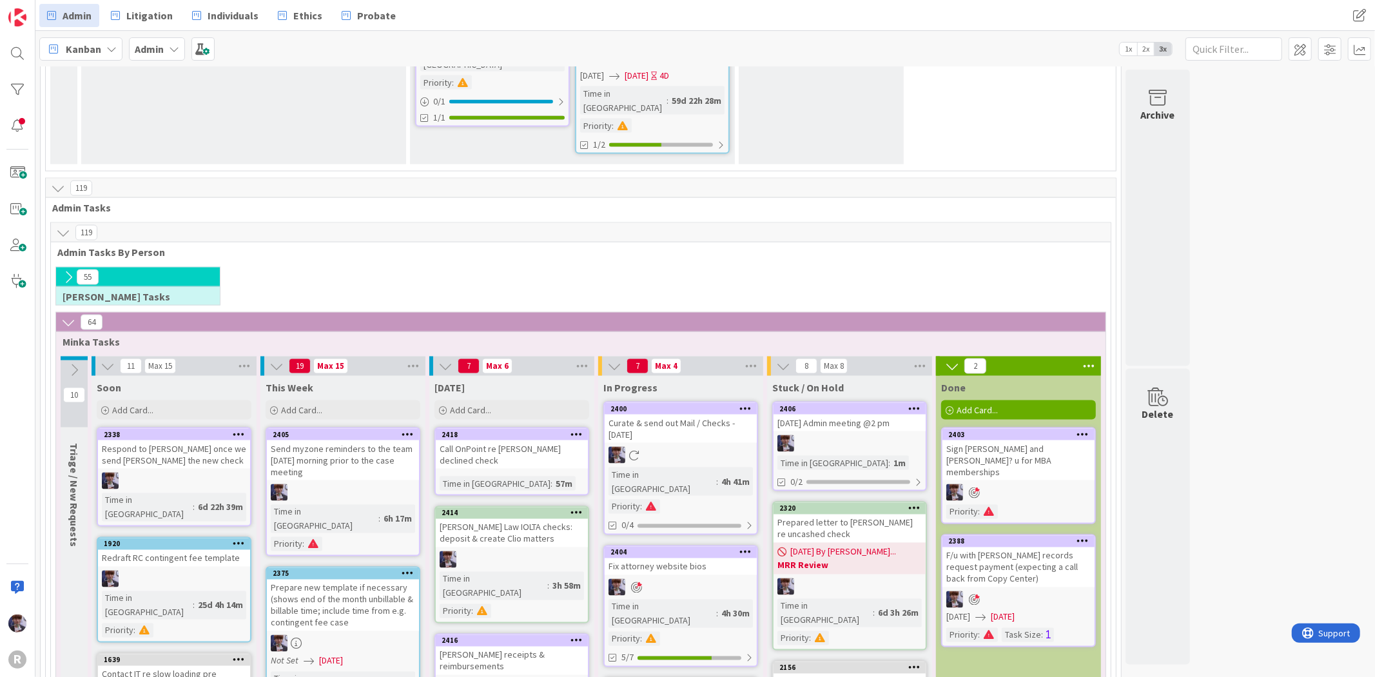
click at [981, 246] on span "Admin Tasks By Person" at bounding box center [575, 252] width 1037 height 13
